Goal: Check status: Verify the current state of an ongoing process or item

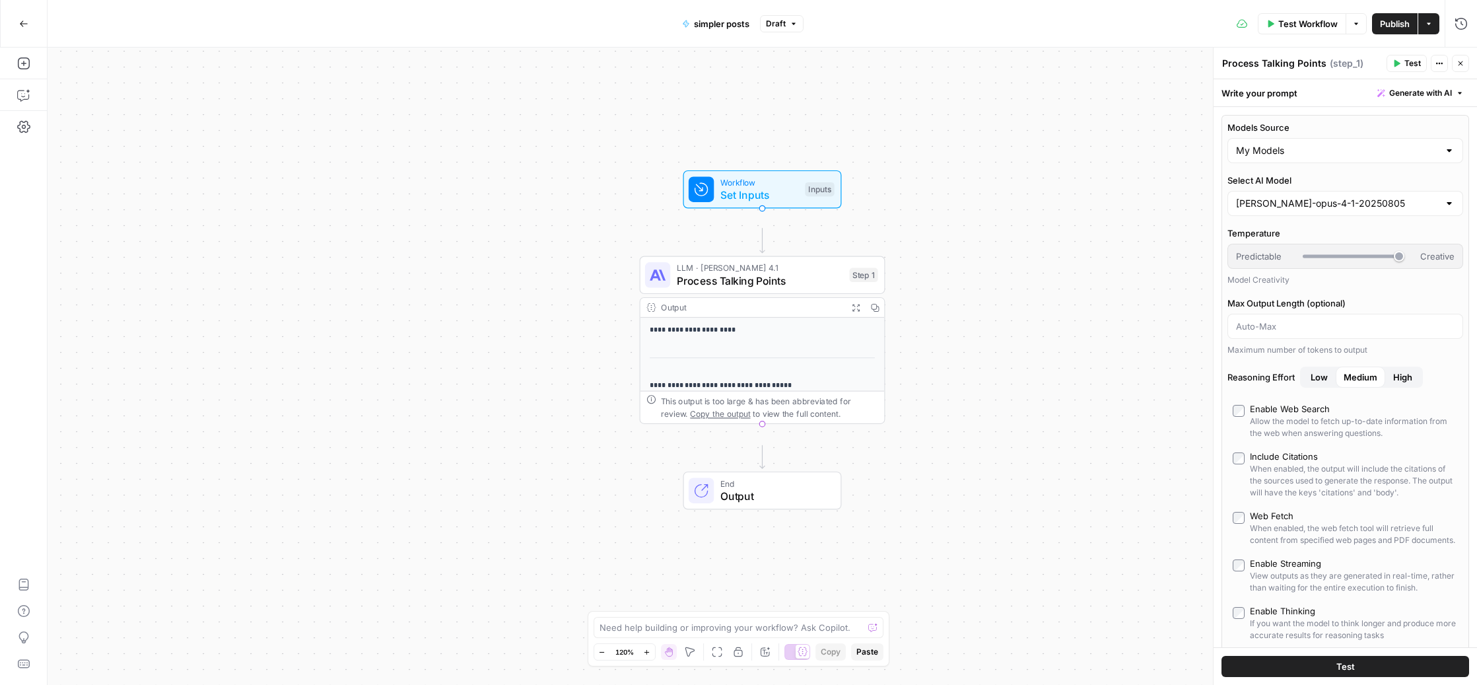
scroll to position [2259, 0]
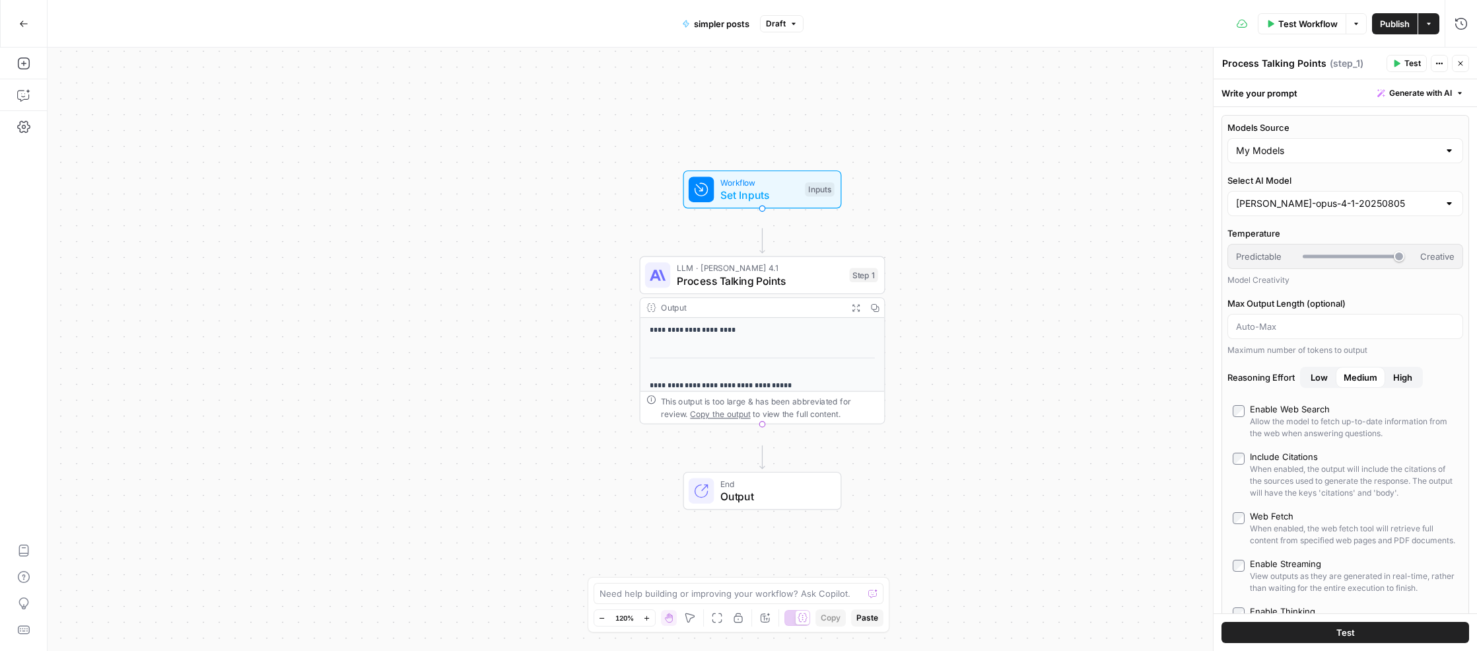
click at [23, 22] on icon "button" at bounding box center [23, 23] width 9 height 9
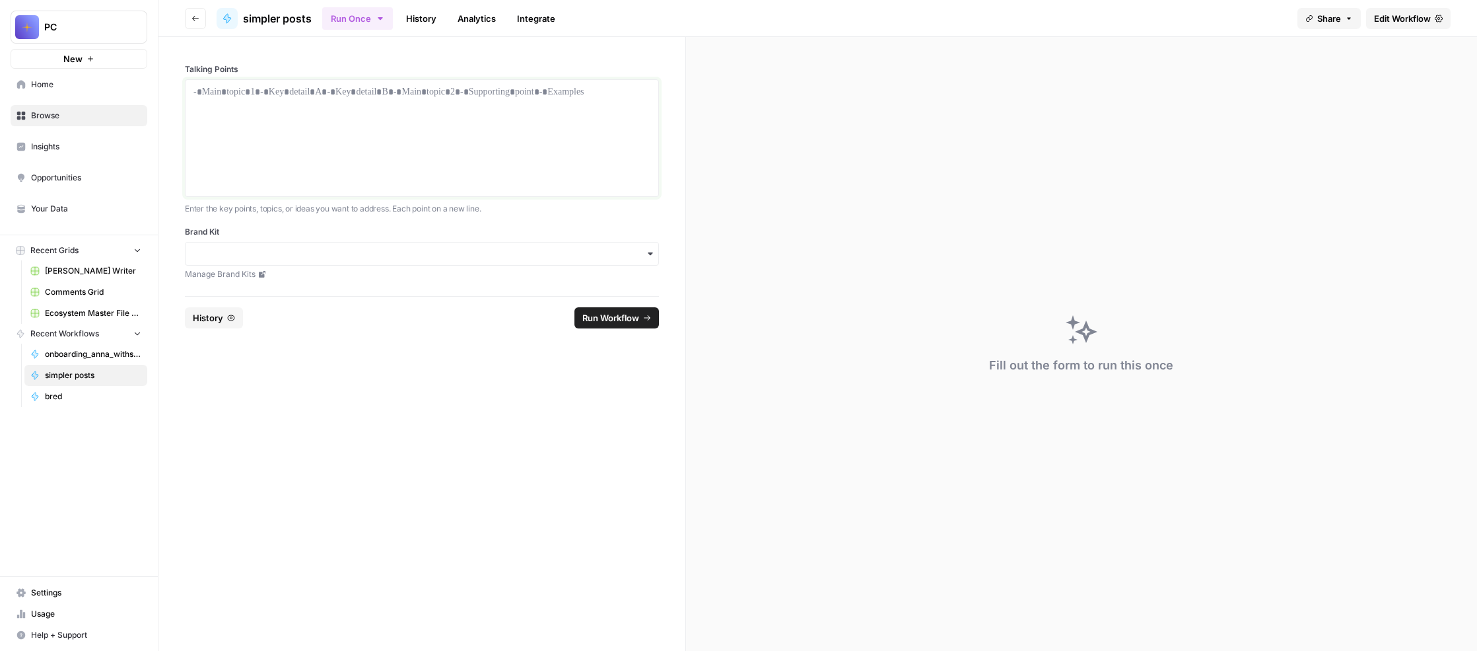
click at [388, 162] on div at bounding box center [422, 138] width 457 height 106
click at [329, 159] on div at bounding box center [422, 138] width 457 height 106
click at [444, 29] on link "History" at bounding box center [421, 18] width 46 height 21
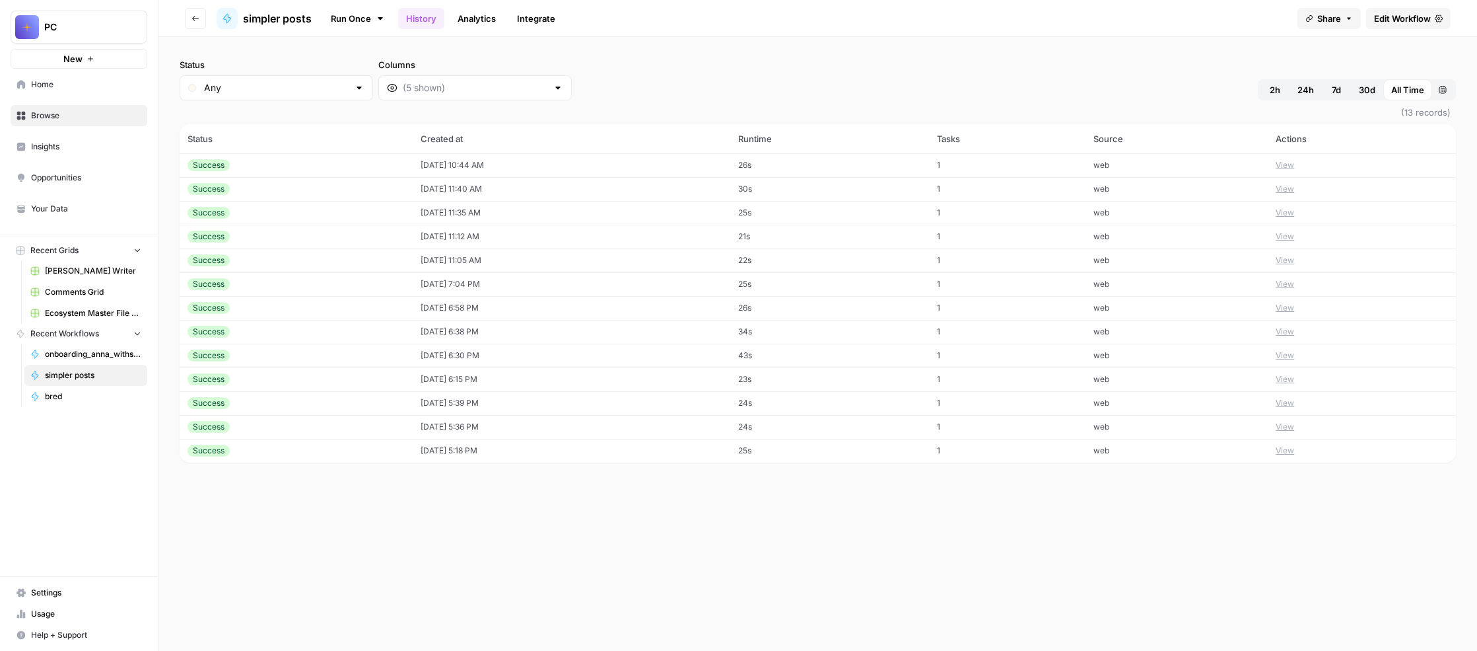
click at [1295, 171] on button "View" at bounding box center [1285, 165] width 18 height 12
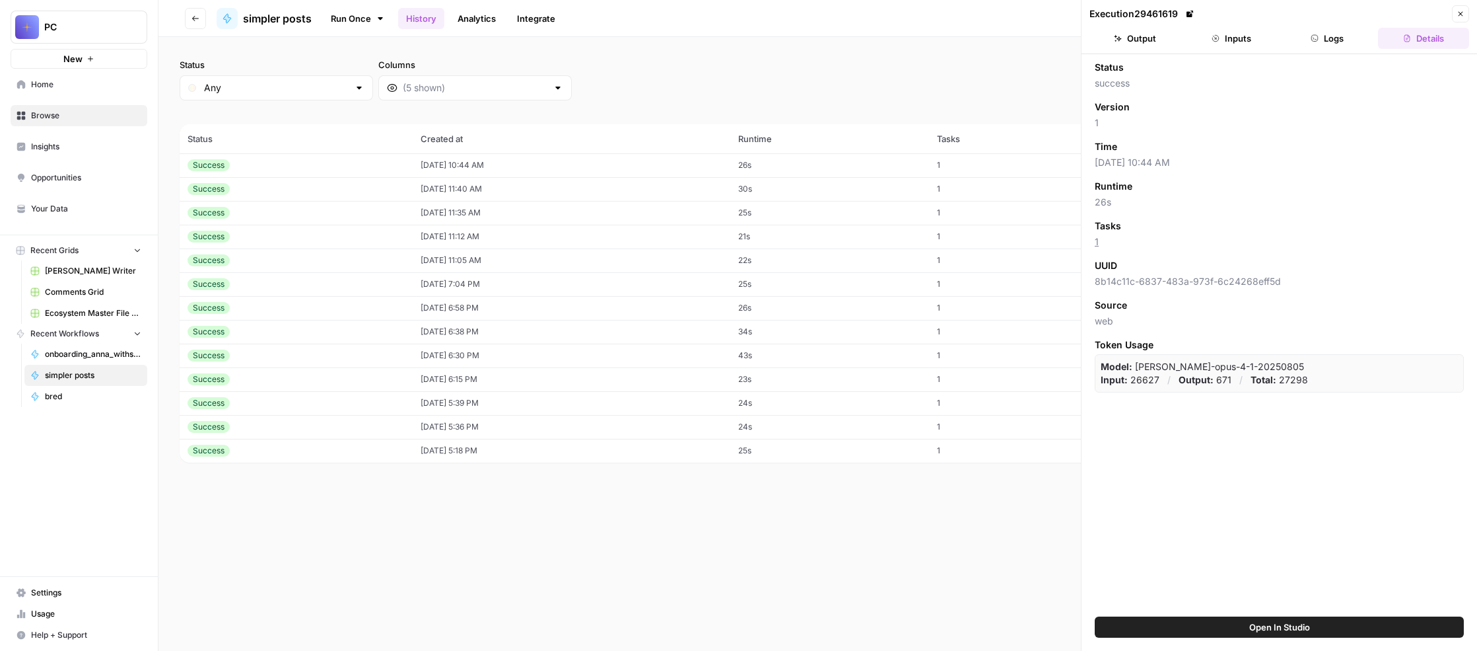
click at [1238, 49] on button "Inputs" at bounding box center [1231, 38] width 91 height 21
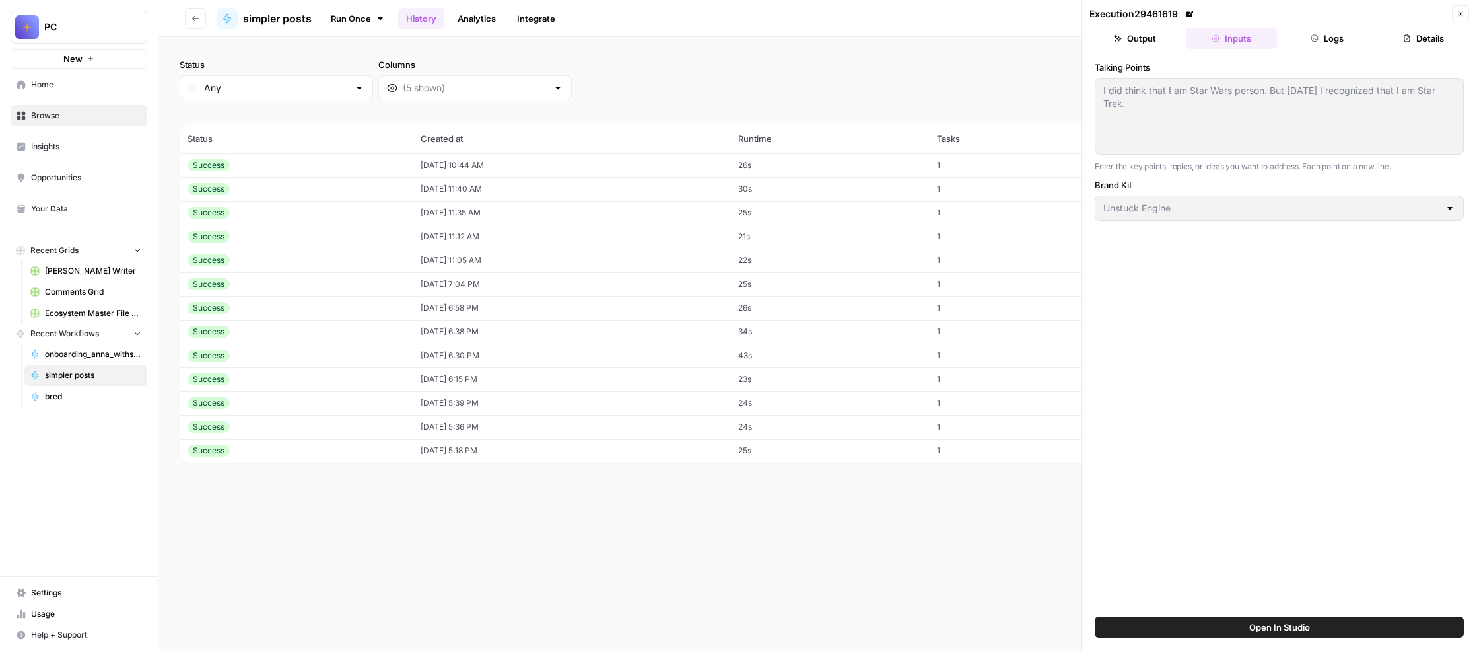
click at [1146, 49] on button "Output" at bounding box center [1135, 38] width 91 height 21
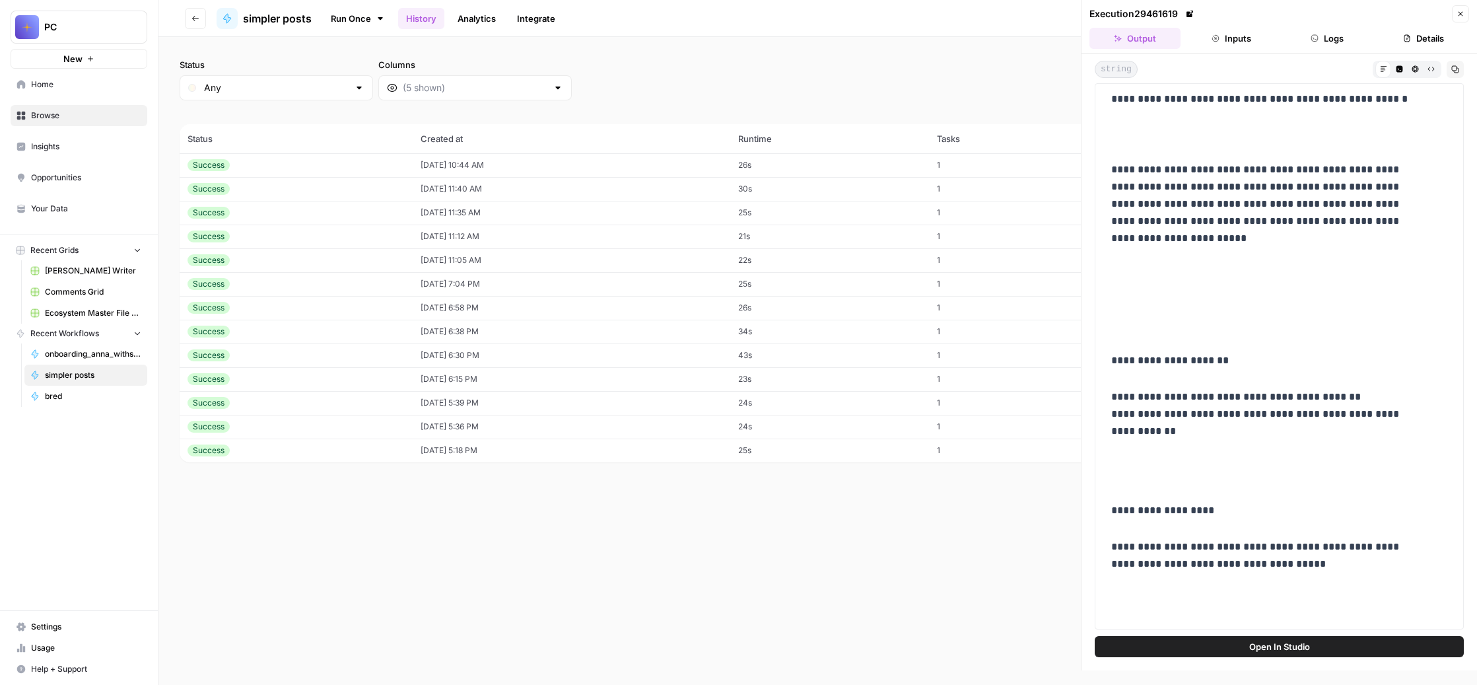
scroll to position [1125, 0]
